Goal: Task Accomplishment & Management: Complete application form

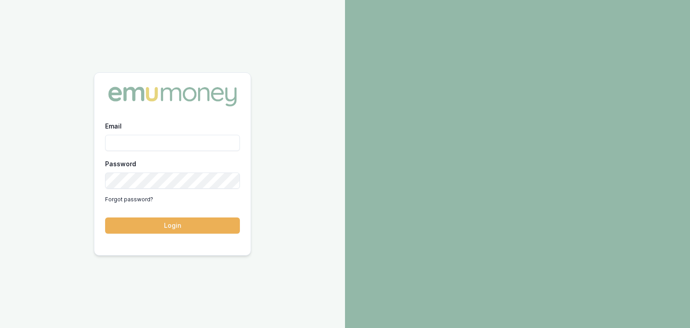
click at [133, 139] on input "Email" at bounding box center [172, 143] width 135 height 16
type input "baron.ketterman@emumoney.com.au"
click at [151, 230] on button "Login" at bounding box center [172, 225] width 135 height 16
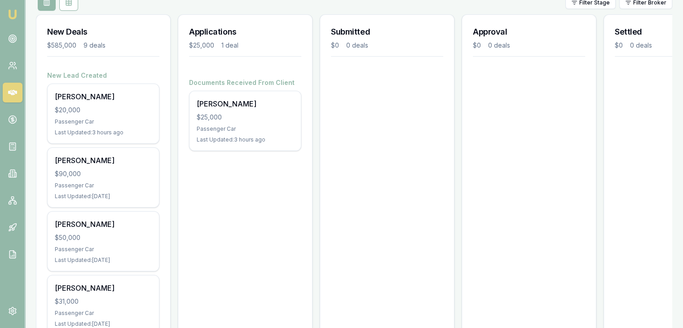
scroll to position [135, 0]
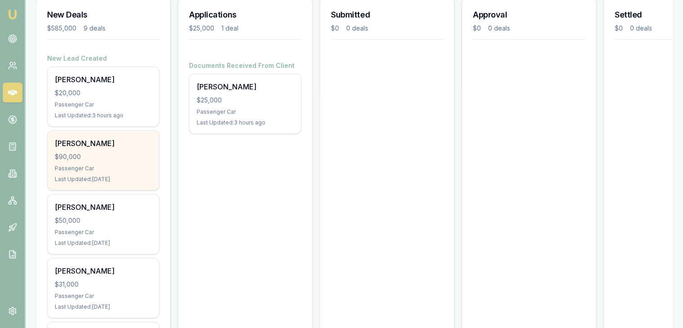
click at [78, 157] on div "$90,000" at bounding box center [103, 156] width 97 height 9
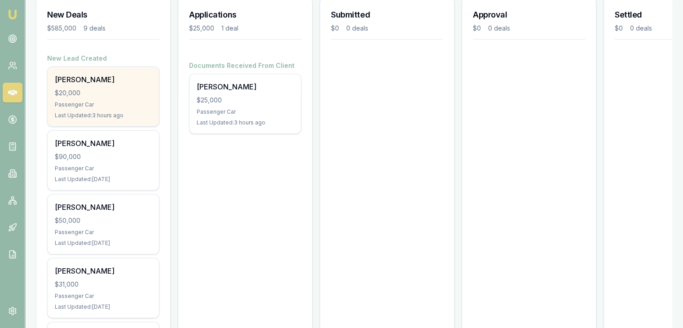
scroll to position [0, 0]
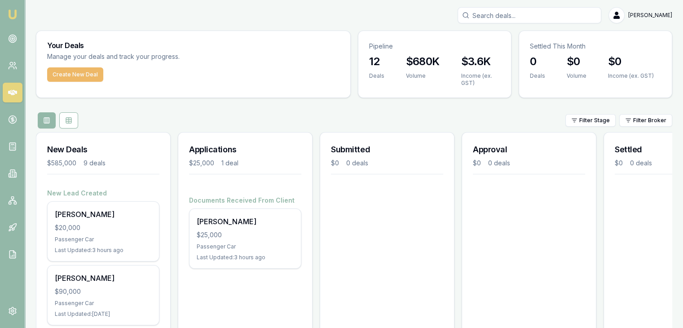
click at [77, 73] on button "Create New Deal" at bounding box center [75, 74] width 56 height 14
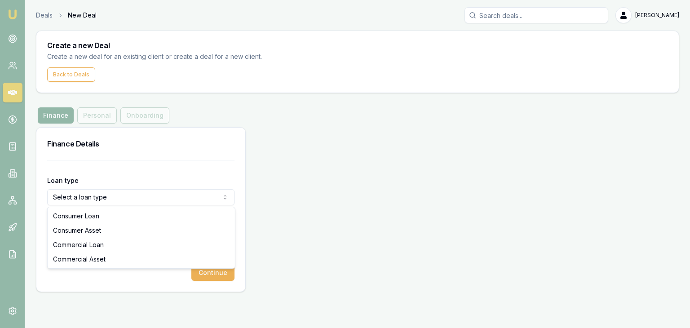
click at [84, 198] on html "Emu Broker Deals New Deal Baron Ketterman Toggle Menu Create a new Deal Create …" at bounding box center [345, 164] width 690 height 328
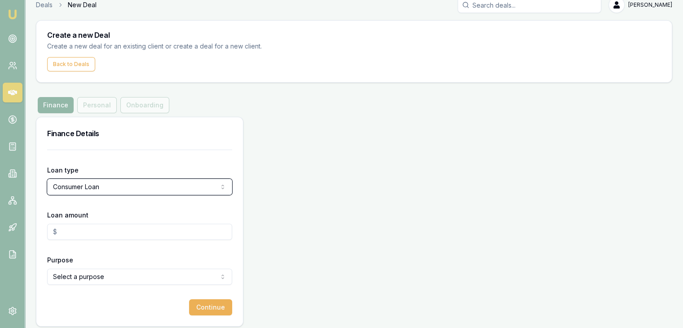
scroll to position [16, 0]
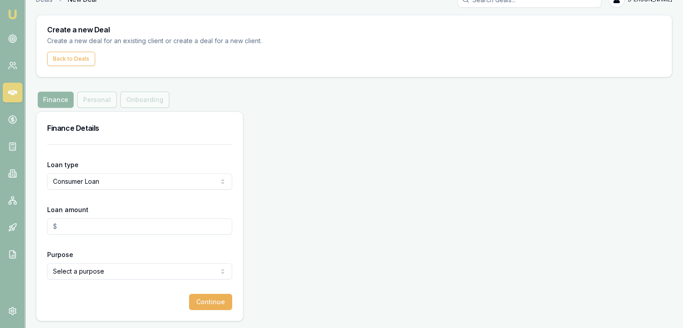
click at [69, 227] on input "Loan amount" at bounding box center [139, 226] width 185 height 16
type input "$35,000.00"
click at [84, 269] on html "Emu Broker Deals New Deal Baron Ketterman Toggle Menu Create a new Deal Create …" at bounding box center [341, 148] width 683 height 328
click at [210, 306] on button "Continue" at bounding box center [210, 302] width 43 height 16
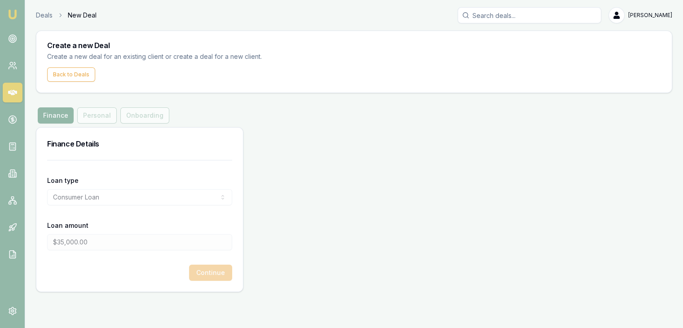
scroll to position [0, 0]
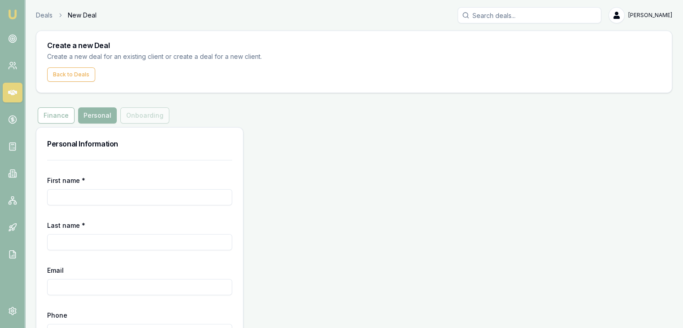
click at [89, 191] on input "First name *" at bounding box center [139, 197] width 185 height 16
type input "Baron"
type input "[PERSON_NAME]"
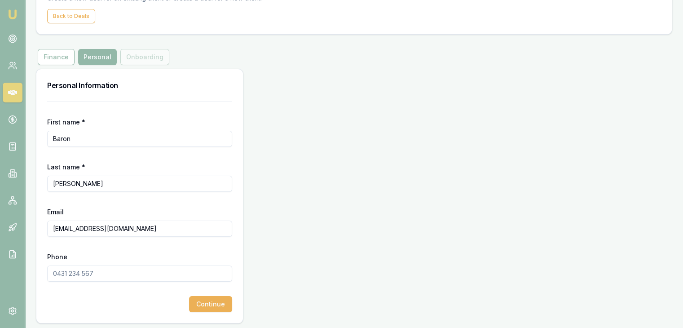
scroll to position [61, 0]
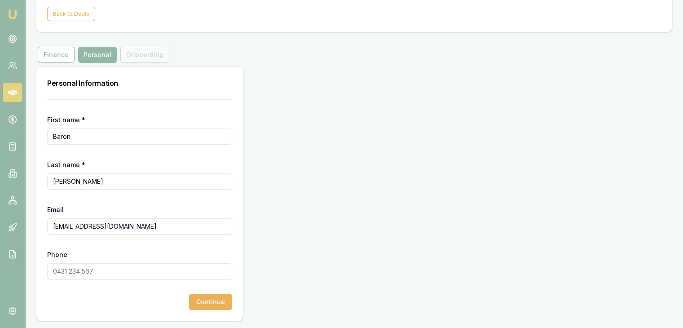
type input "[EMAIL_ADDRESS][DOMAIN_NAME]"
click at [97, 267] on input "Phone" at bounding box center [139, 271] width 185 height 16
type input "0409 675 662"
click at [210, 303] on button "Continue" at bounding box center [210, 302] width 43 height 16
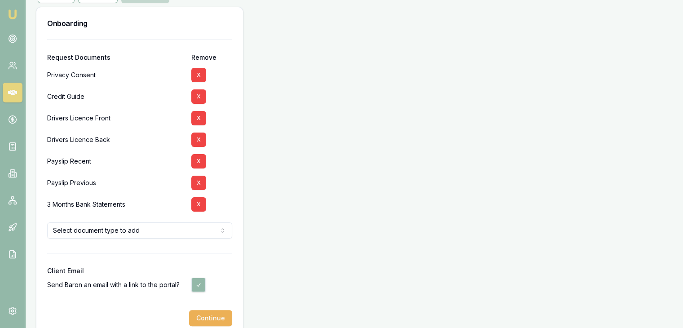
scroll to position [135, 0]
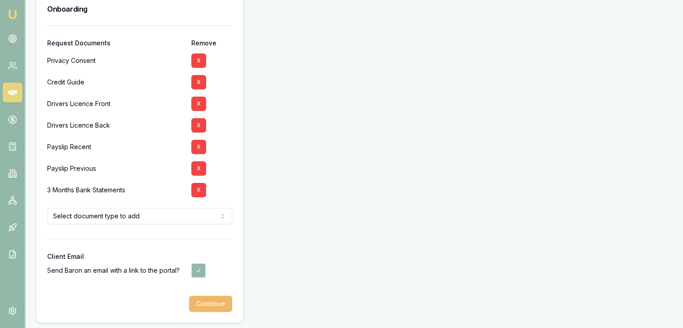
click at [210, 304] on button "Continue" at bounding box center [210, 304] width 43 height 16
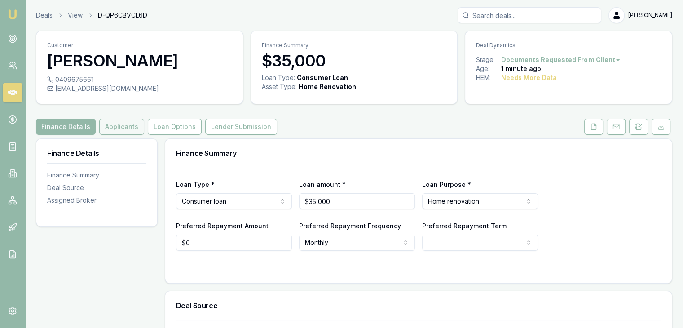
click at [121, 131] on button "Applicants" at bounding box center [121, 127] width 45 height 16
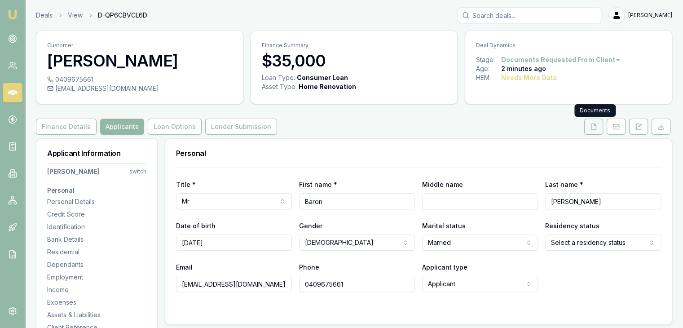
click at [593, 127] on icon at bounding box center [593, 126] width 7 height 7
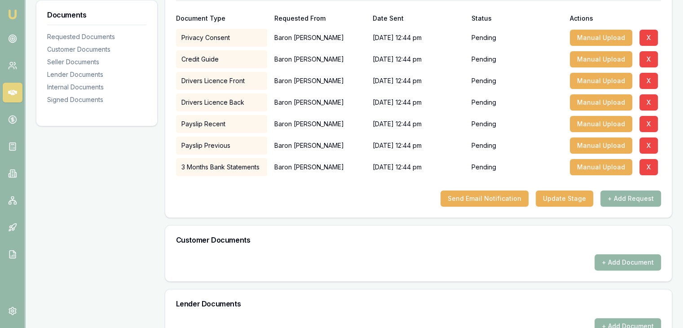
scroll to position [180, 0]
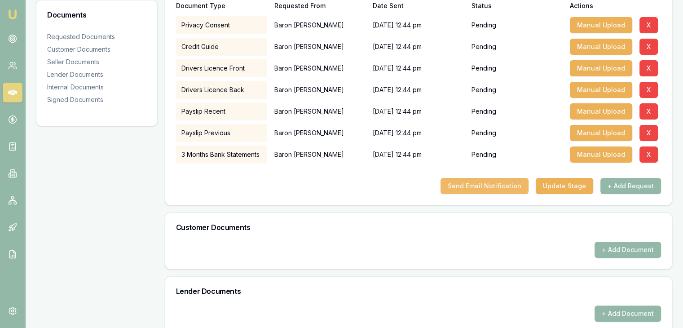
click at [482, 186] on button "Send Email Notification" at bounding box center [485, 186] width 88 height 16
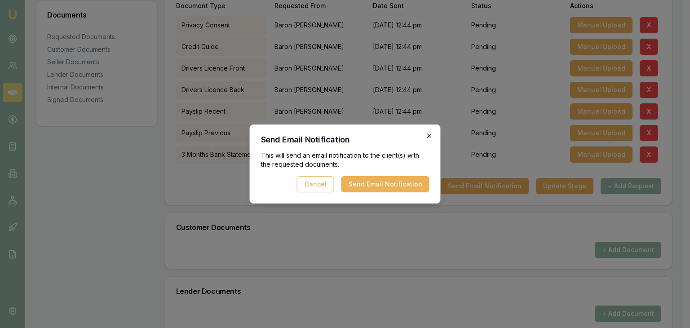
click at [429, 134] on icon "button" at bounding box center [429, 135] width 7 height 7
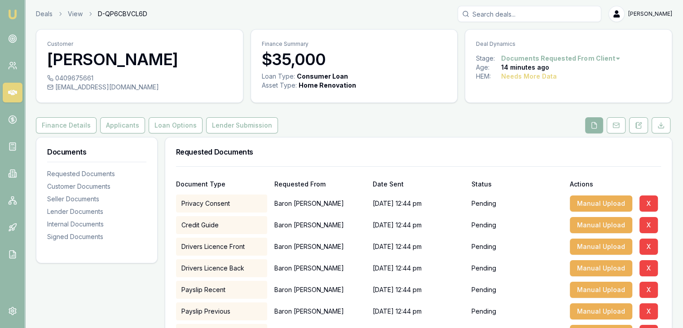
scroll to position [0, 0]
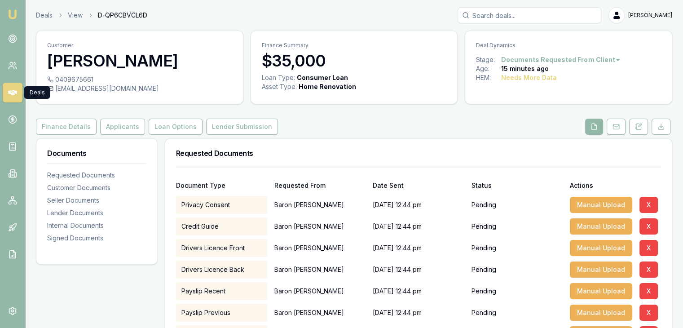
click at [10, 93] on icon at bounding box center [12, 92] width 9 height 5
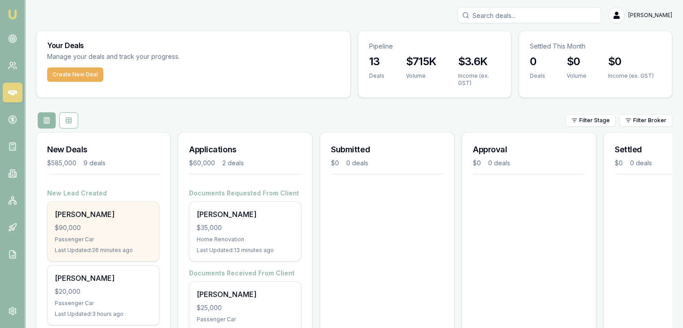
scroll to position [45, 0]
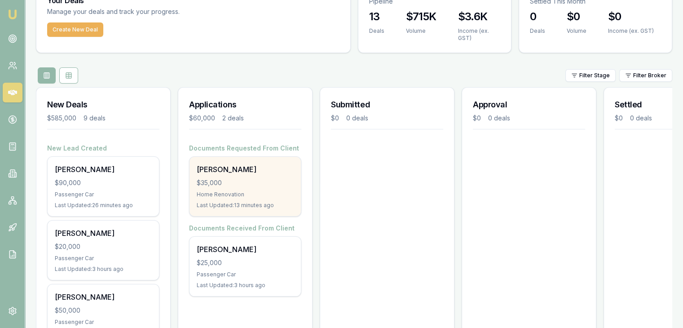
click at [225, 185] on div "$35,000" at bounding box center [245, 182] width 97 height 9
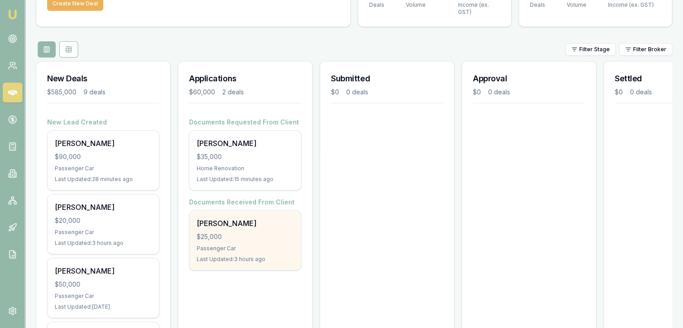
scroll to position [180, 0]
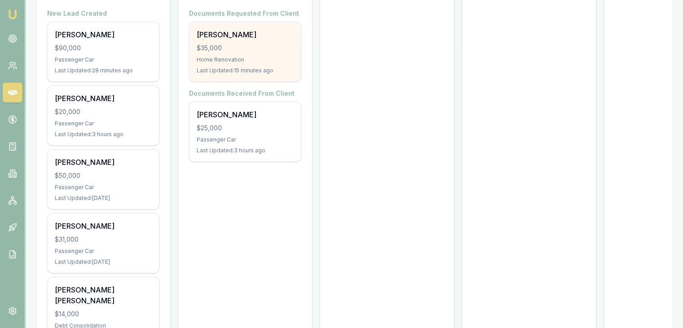
click at [226, 59] on div "Home Renovation" at bounding box center [245, 59] width 97 height 7
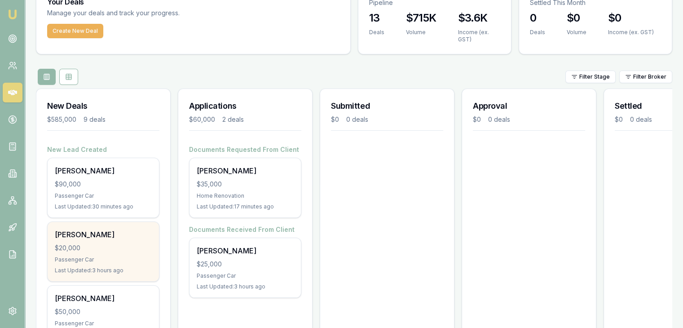
scroll to position [0, 0]
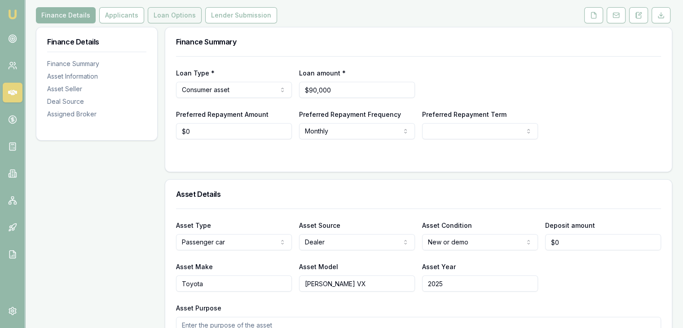
scroll to position [45, 0]
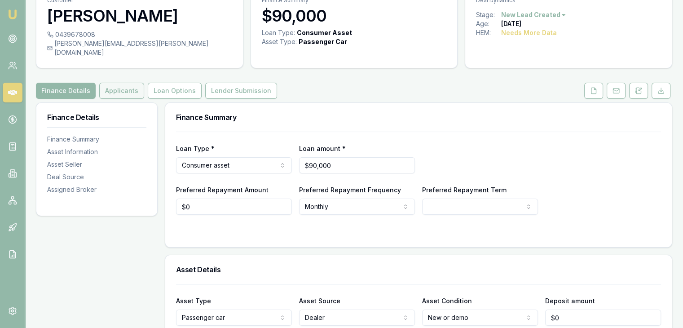
click at [119, 83] on button "Applicants" at bounding box center [121, 91] width 45 height 16
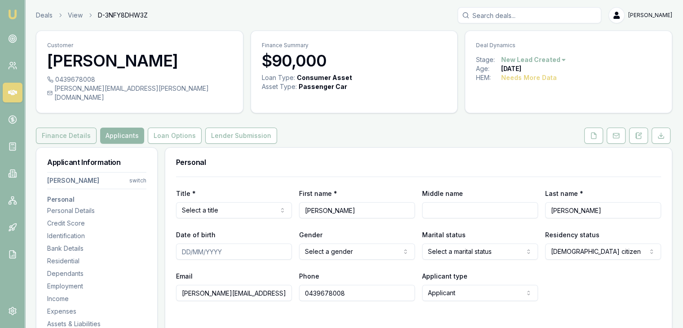
click at [66, 128] on button "Finance Details" at bounding box center [66, 136] width 61 height 16
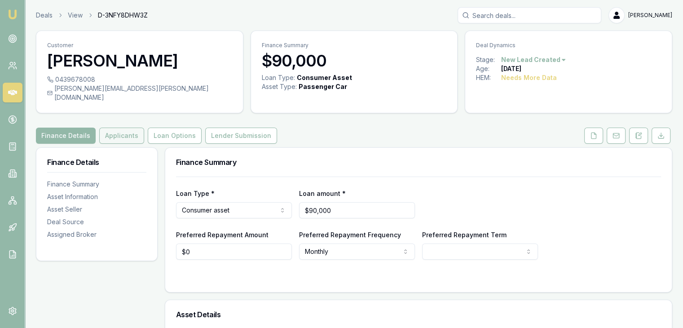
click at [122, 128] on button "Applicants" at bounding box center [121, 136] width 45 height 16
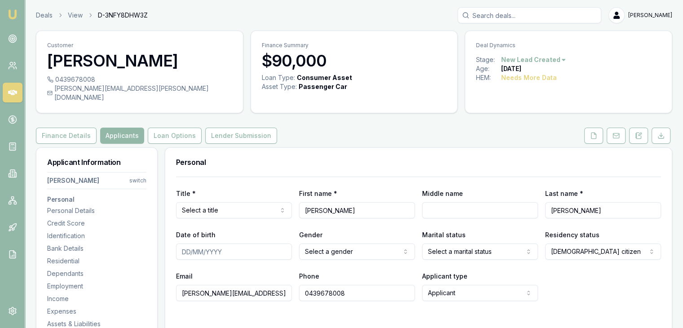
scroll to position [45, 0]
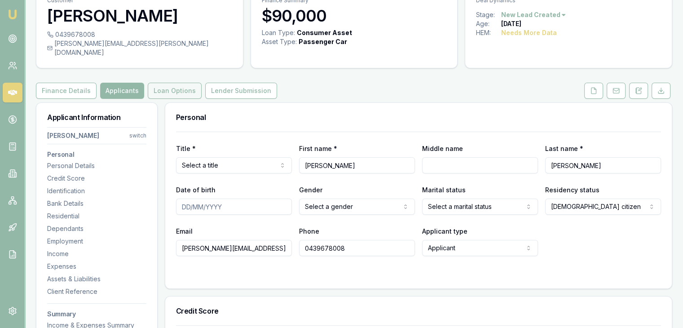
click at [180, 83] on button "Loan Options" at bounding box center [175, 91] width 54 height 16
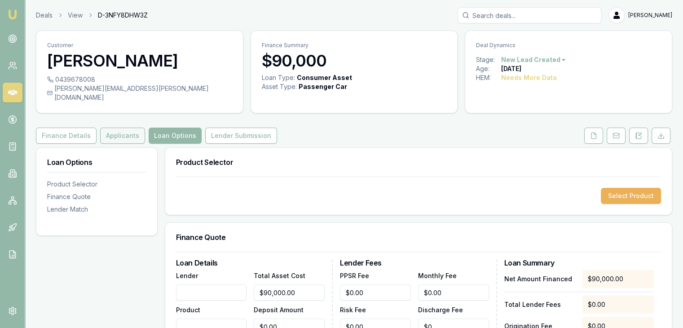
click at [128, 128] on button "Applicants" at bounding box center [122, 136] width 45 height 16
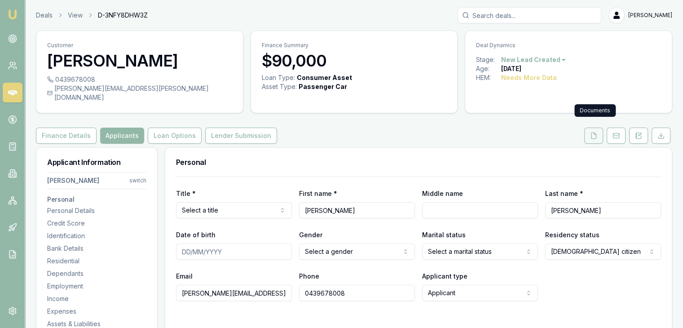
click at [590, 128] on button at bounding box center [593, 136] width 19 height 16
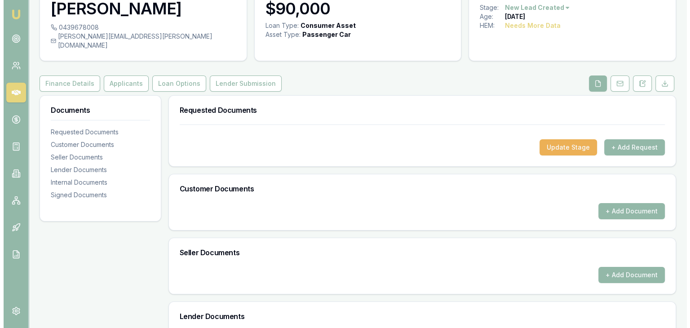
scroll to position [45, 0]
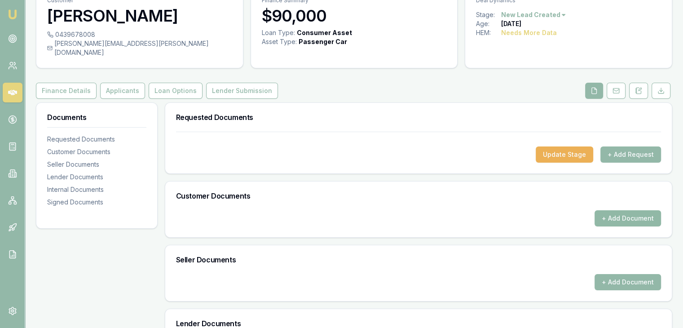
click at [627, 210] on button "+ Add Document" at bounding box center [628, 218] width 66 height 16
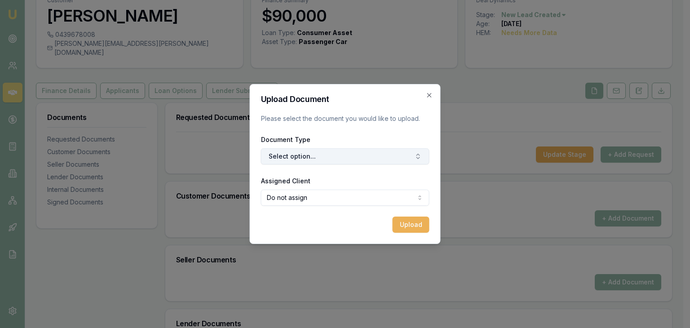
click at [318, 155] on button "Select option..." at bounding box center [345, 156] width 168 height 16
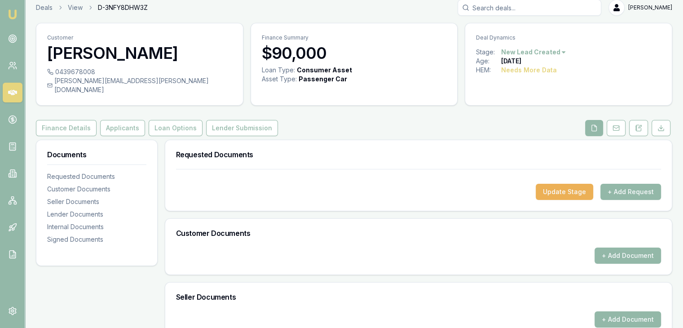
scroll to position [0, 0]
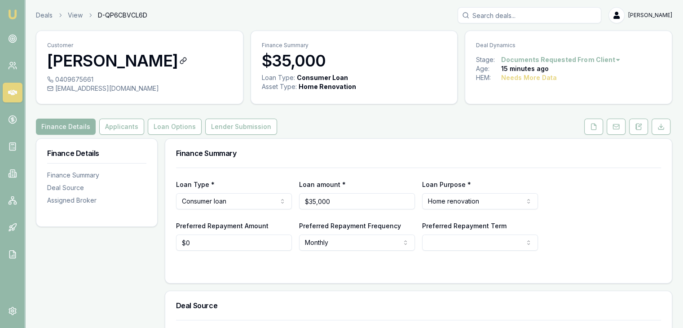
drag, startPoint x: 75, startPoint y: 73, endPoint x: 185, endPoint y: 63, distance: 110.5
click at [185, 63] on h3 "[PERSON_NAME]" at bounding box center [139, 61] width 185 height 18
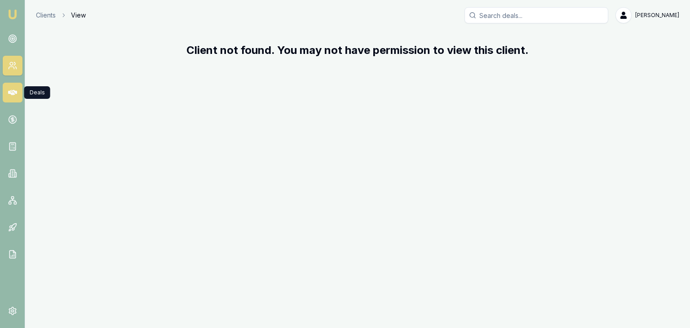
click at [13, 96] on icon at bounding box center [12, 92] width 9 height 9
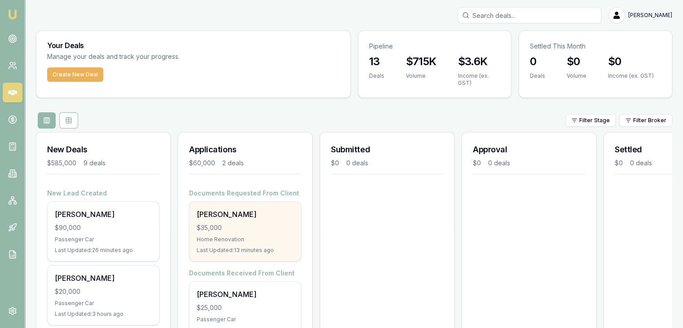
click at [228, 227] on div "$35,000" at bounding box center [245, 227] width 97 height 9
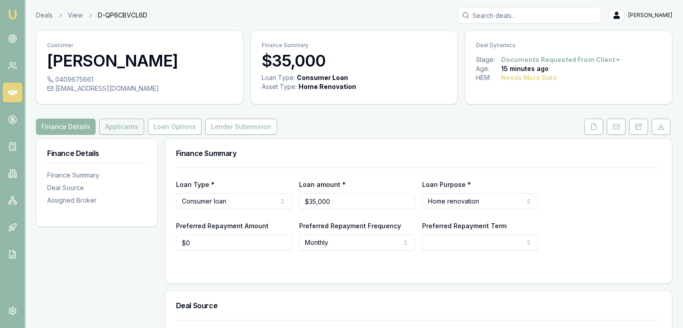
click at [114, 124] on button "Applicants" at bounding box center [121, 127] width 45 height 16
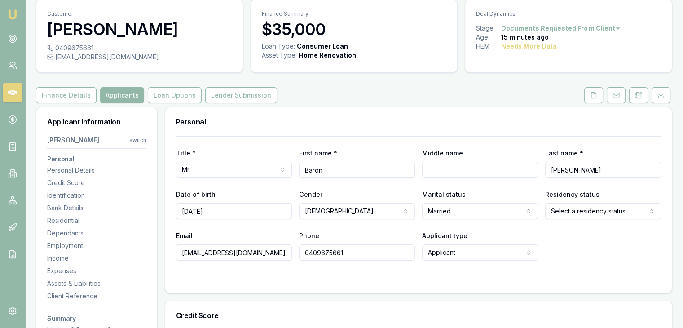
scroll to position [45, 0]
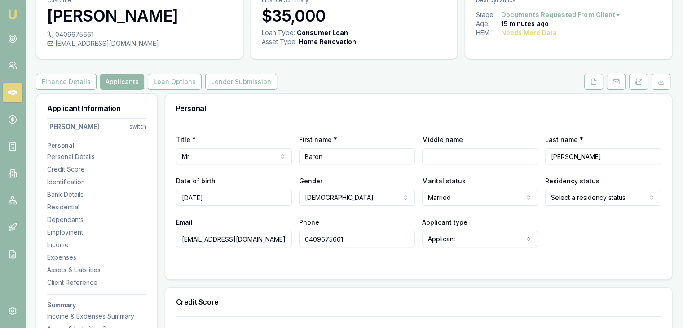
click at [347, 235] on input "0409675661" at bounding box center [357, 239] width 116 height 16
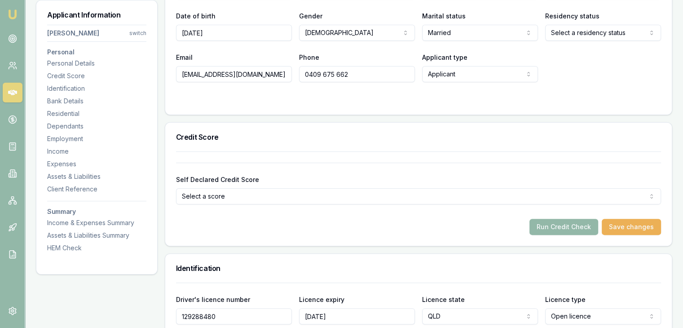
scroll to position [225, 0]
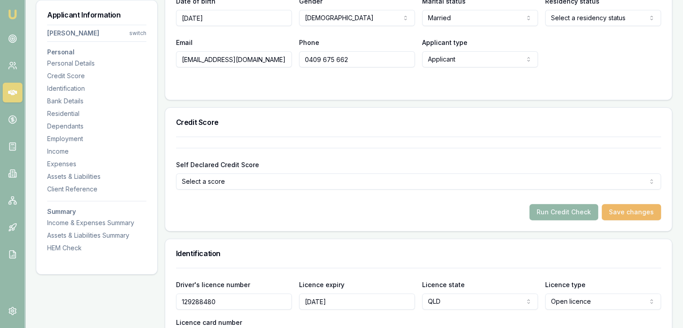
type input "0409 675 662"
click at [627, 208] on button "Save changes" at bounding box center [631, 212] width 59 height 16
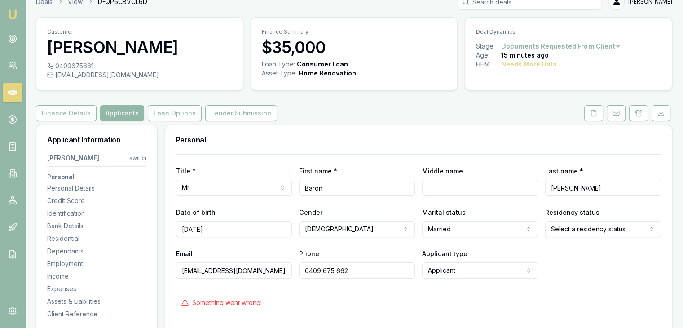
scroll to position [0, 0]
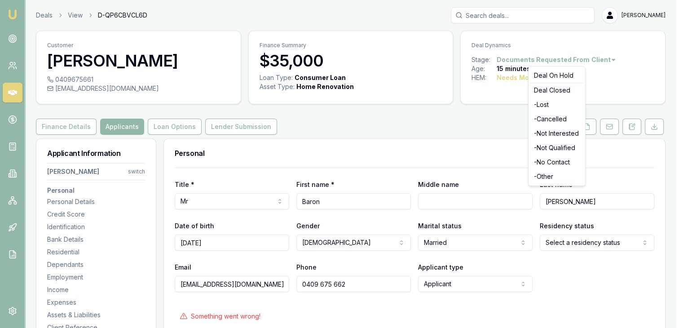
click at [611, 58] on html "Emu Broker Deals View D-QP6CBVCL6D Baron Ketterman Toggle Menu Customer Baron K…" at bounding box center [341, 164] width 683 height 328
click at [558, 92] on div "Deal Closed" at bounding box center [557, 90] width 53 height 14
click at [558, 90] on div "Deal Closed" at bounding box center [557, 90] width 53 height 14
click at [540, 91] on div "Deal Closed" at bounding box center [557, 90] width 53 height 14
click at [607, 81] on html "Emu Broker Deals View D-QP6CBVCL6D Baron Ketterman Toggle Menu Customer Baron K…" at bounding box center [345, 164] width 690 height 328
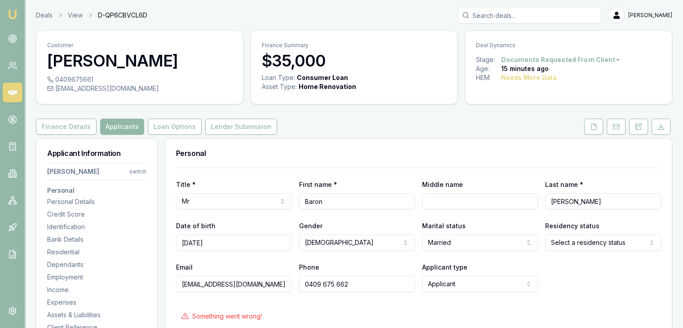
click at [611, 58] on html "Emu Broker Deals View D-QP6CBVCL6D Baron Ketterman Toggle Menu Customer Baron K…" at bounding box center [341, 164] width 683 height 328
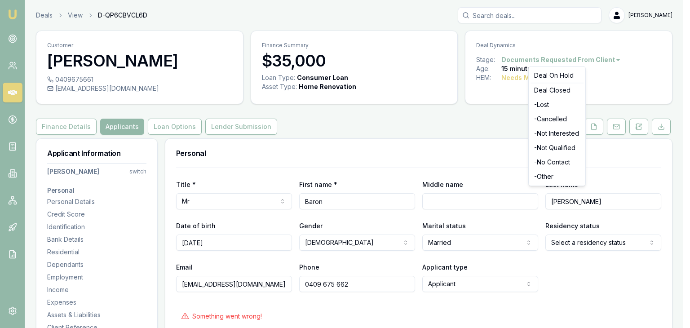
click at [557, 88] on div "Deal Closed" at bounding box center [557, 90] width 53 height 14
click at [546, 103] on div "- Lost" at bounding box center [557, 104] width 53 height 14
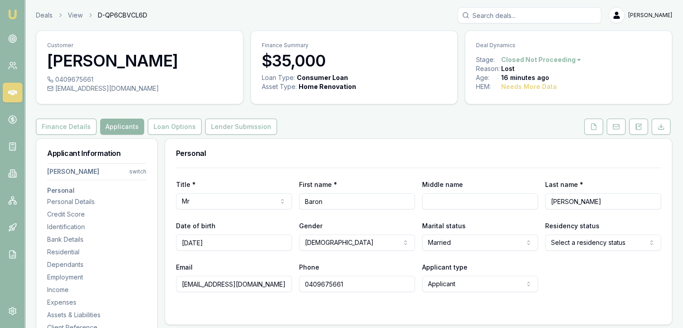
click at [9, 90] on icon at bounding box center [12, 92] width 9 height 9
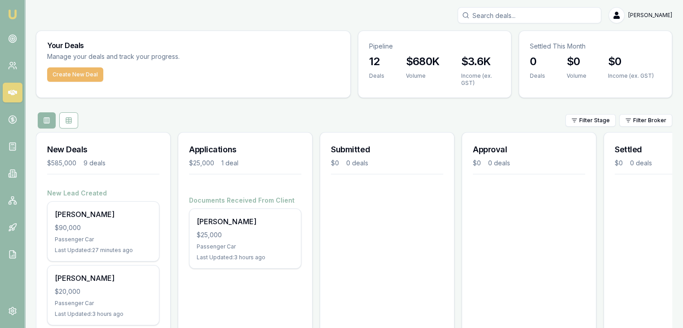
click at [65, 72] on button "Create New Deal" at bounding box center [75, 74] width 56 height 14
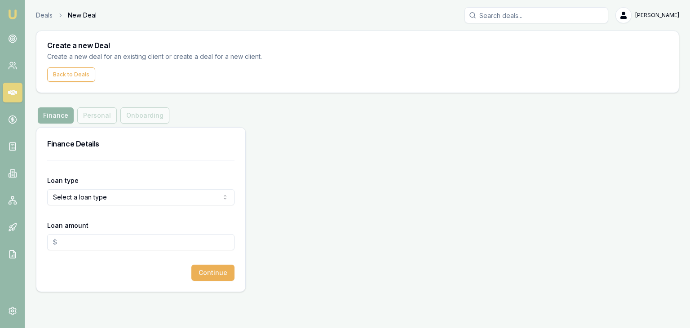
click at [86, 197] on html "Emu Broker Deals New Deal [PERSON_NAME] Toggle Menu Create a new Deal Create a …" at bounding box center [345, 164] width 690 height 328
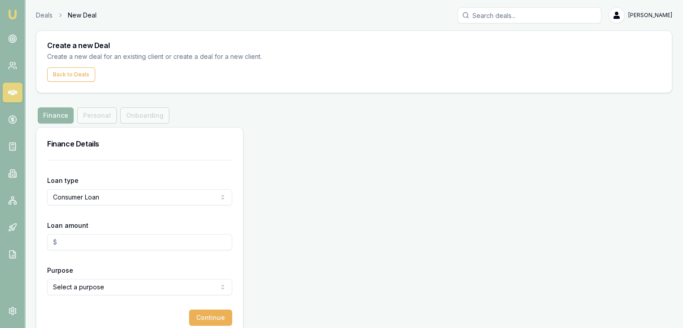
click at [86, 244] on input "Loan amount" at bounding box center [139, 242] width 185 height 16
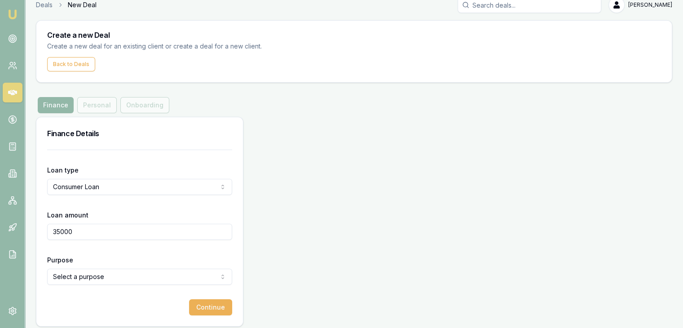
scroll to position [16, 0]
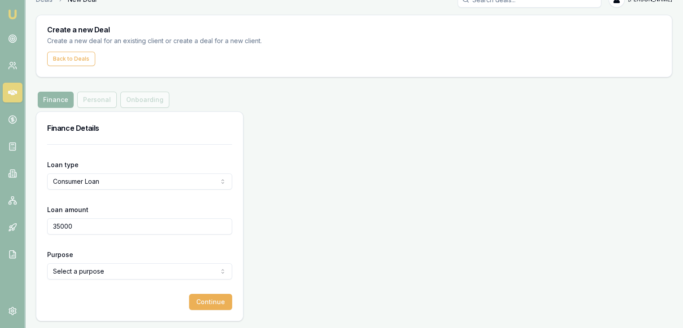
type input "$35,000.00"
click at [64, 270] on html "Emu Broker Deals New Deal [PERSON_NAME] Toggle Menu Create a new Deal Create a …" at bounding box center [341, 148] width 683 height 328
click at [208, 302] on button "Continue" at bounding box center [210, 302] width 43 height 16
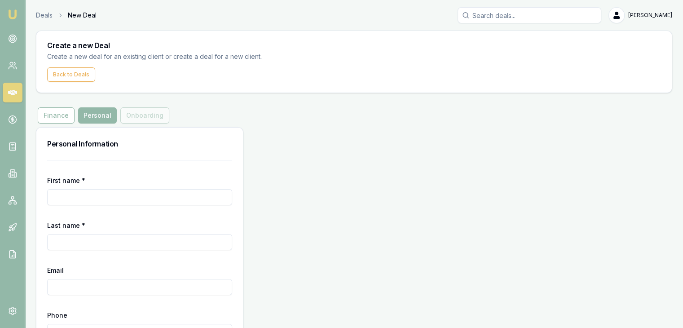
click at [81, 193] on input "First name *" at bounding box center [139, 197] width 185 height 16
type input "Baron"
type input "[PERSON_NAME]"
type input "[EMAIL_ADDRESS][PERSON_NAME][DOMAIN_NAME]"
type input "0409 675 662"
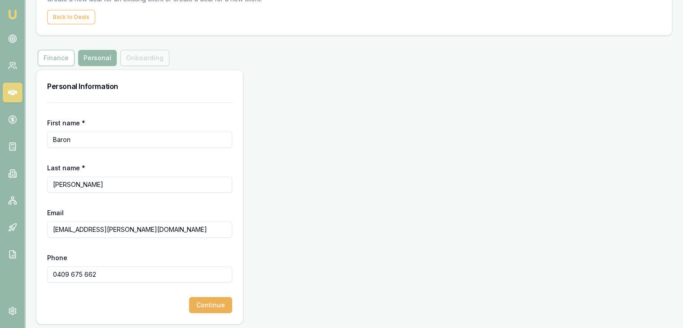
scroll to position [61, 0]
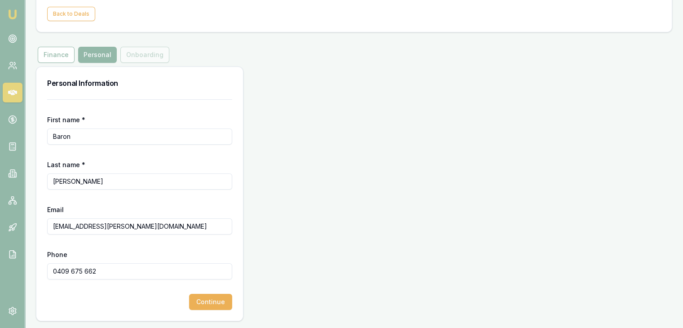
drag, startPoint x: 174, startPoint y: 229, endPoint x: 0, endPoint y: 247, distance: 174.8
click at [0, 247] on div "Emu Broker Deals New Deal [PERSON_NAME] Toggle Menu Create a new Deal Create a …" at bounding box center [341, 133] width 683 height 389
type input "[EMAIL_ADDRESS][DOMAIN_NAME]"
click at [209, 299] on button "Continue" at bounding box center [210, 302] width 43 height 16
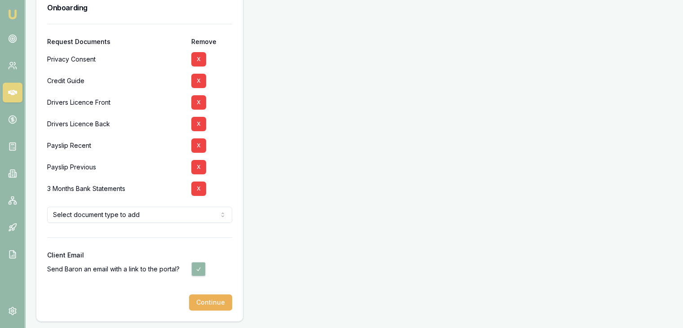
scroll to position [137, 0]
click at [211, 303] on button "Continue" at bounding box center [210, 302] width 43 height 16
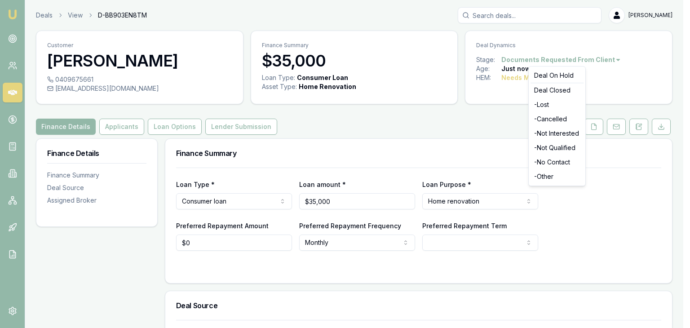
click at [612, 59] on html "Emu Broker Deals View D-BB903EN8TM Baron Ketterman Toggle Menu Customer Baron K…" at bounding box center [345, 164] width 690 height 328
click at [553, 121] on div "- Cancelled" at bounding box center [557, 119] width 53 height 14
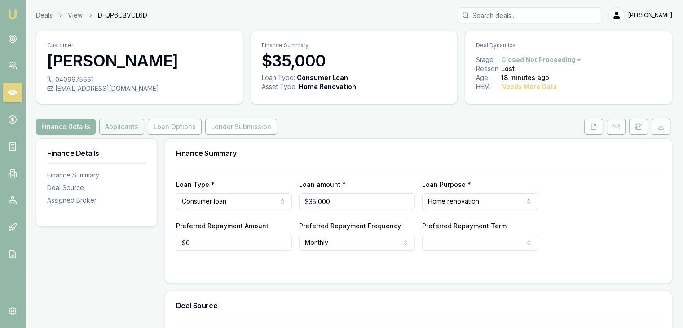
click at [105, 128] on button "Applicants" at bounding box center [121, 127] width 45 height 16
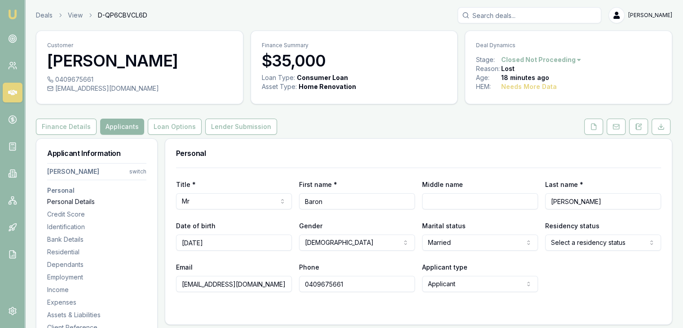
click at [77, 201] on div "Personal Details" at bounding box center [96, 201] width 99 height 9
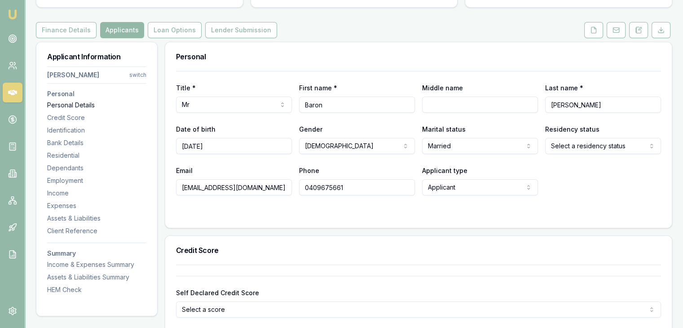
scroll to position [138, 0]
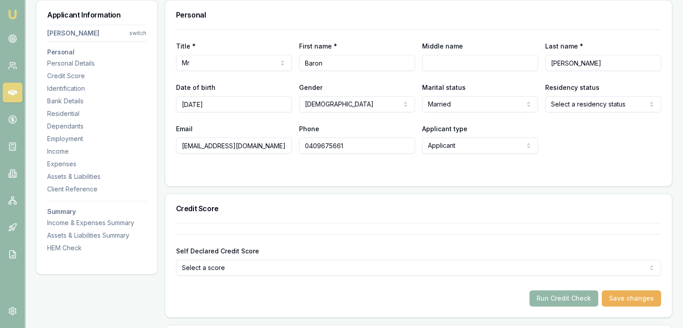
click at [350, 146] on input "0409675661" at bounding box center [357, 145] width 116 height 16
type input "0409 675 662"
click at [313, 168] on div at bounding box center [418, 171] width 485 height 7
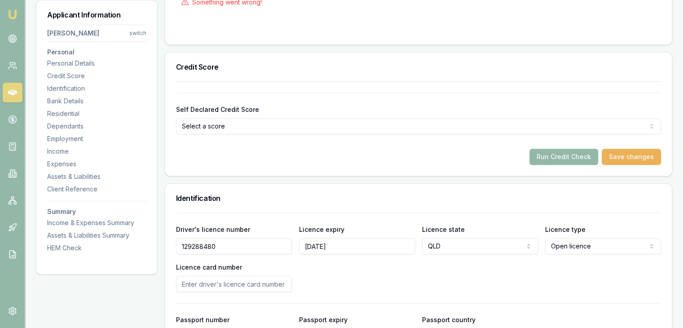
scroll to position [314, 0]
click at [628, 156] on button "Save changes" at bounding box center [631, 156] width 59 height 16
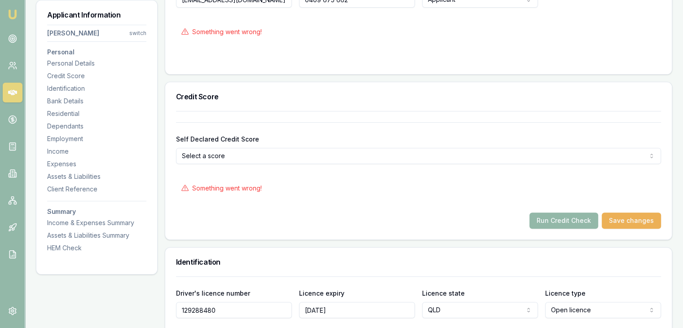
scroll to position [270, 0]
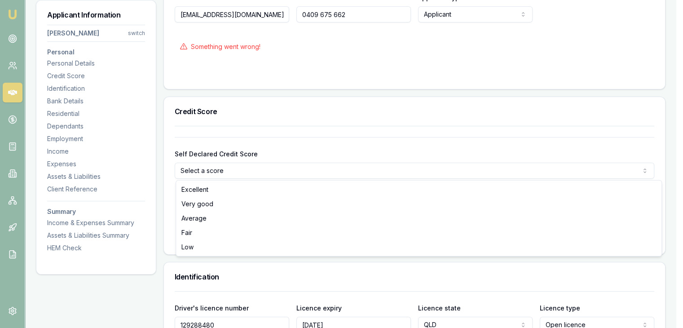
select select "VERY_GOOD"
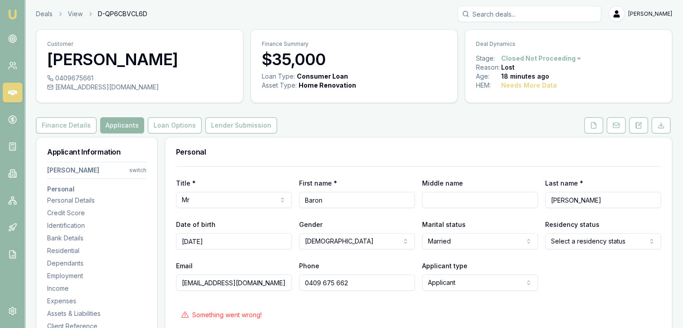
scroll to position [0, 0]
